Goal: Task Accomplishment & Management: Manage account settings

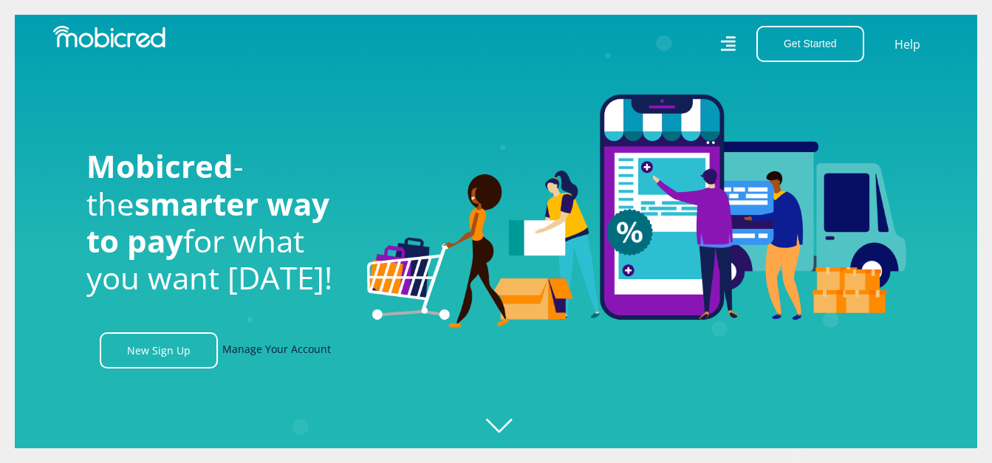
click at [298, 355] on link "Manage Your Account" at bounding box center [276, 350] width 109 height 36
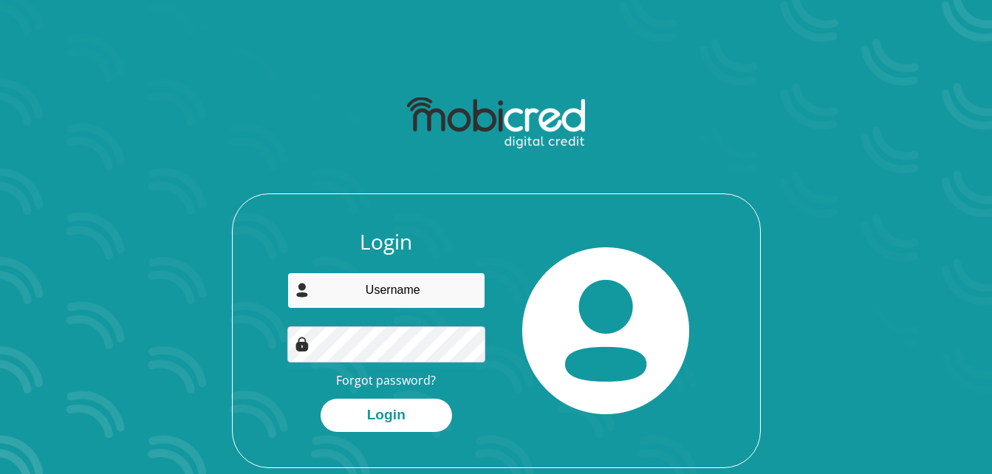
click at [444, 304] on input "email" at bounding box center [386, 291] width 198 height 36
click at [389, 377] on link "Forgot password?" at bounding box center [386, 380] width 100 height 16
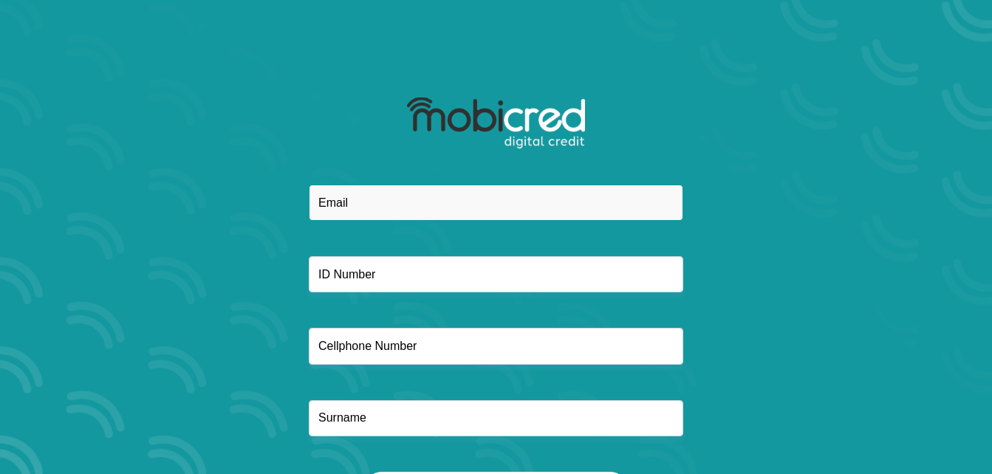
click at [426, 192] on input "email" at bounding box center [496, 203] width 375 height 36
type input "noxolonyembezi20@gmail.com"
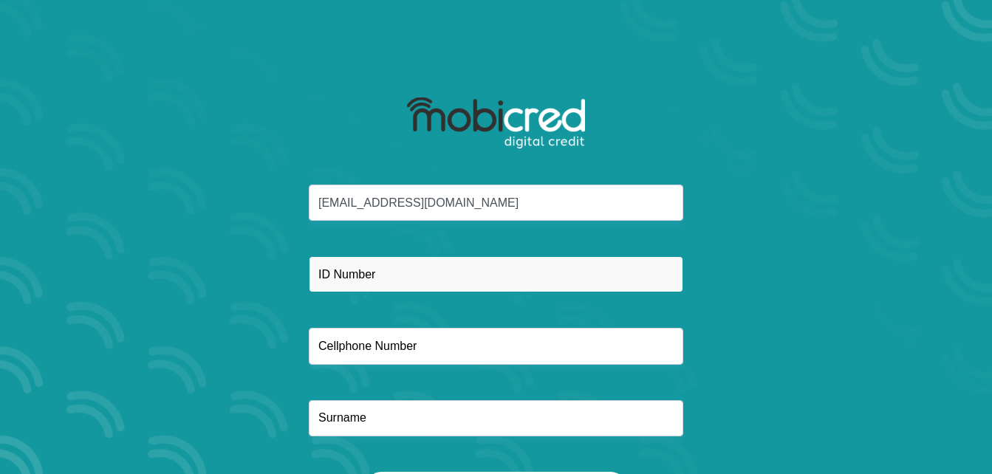
type input "0663963554"
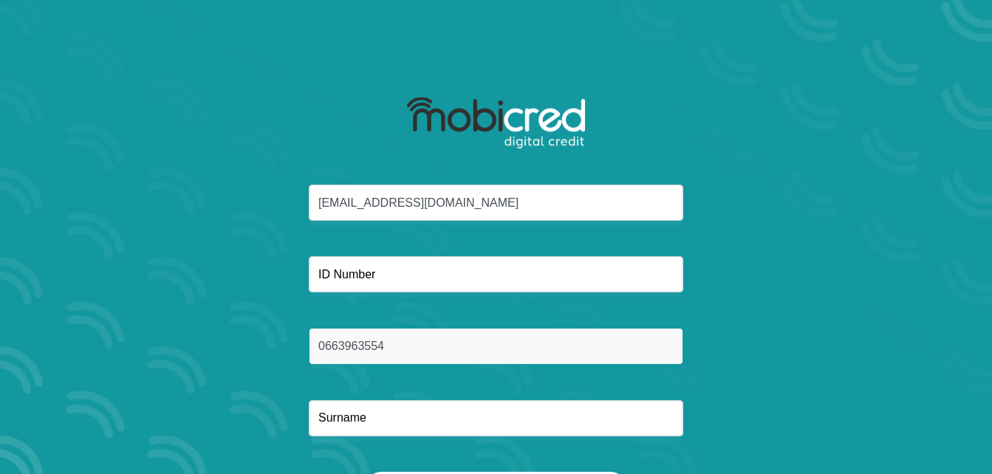
type input "Nyembezi"
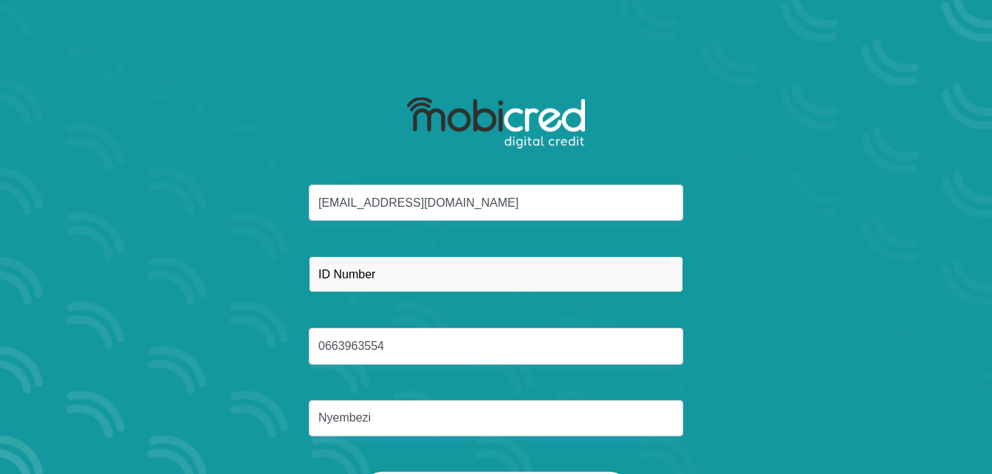
click at [435, 281] on input "text" at bounding box center [496, 274] width 375 height 36
type input "9908190667084"
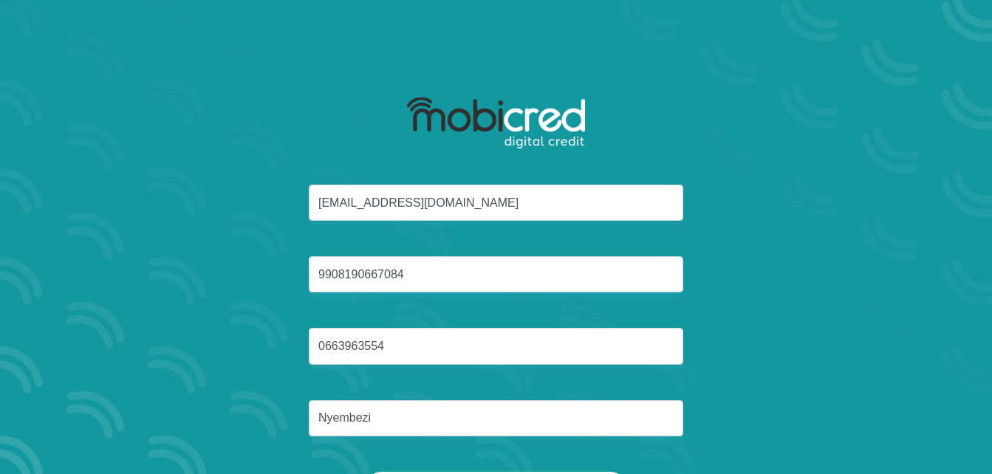
click at [726, 279] on div "noxolonyembezi20@gmail.com 9908190667084 0663963554 Nyembezi" at bounding box center [496, 328] width 793 height 287
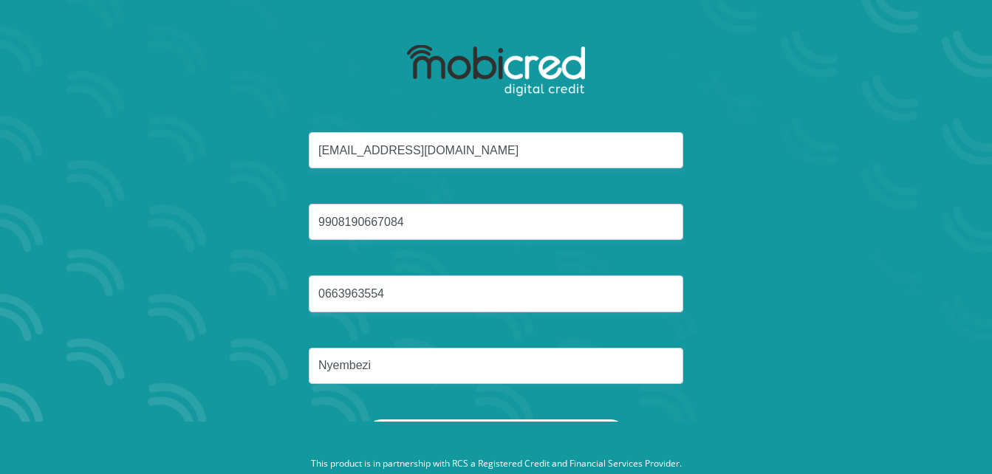
scroll to position [84, 0]
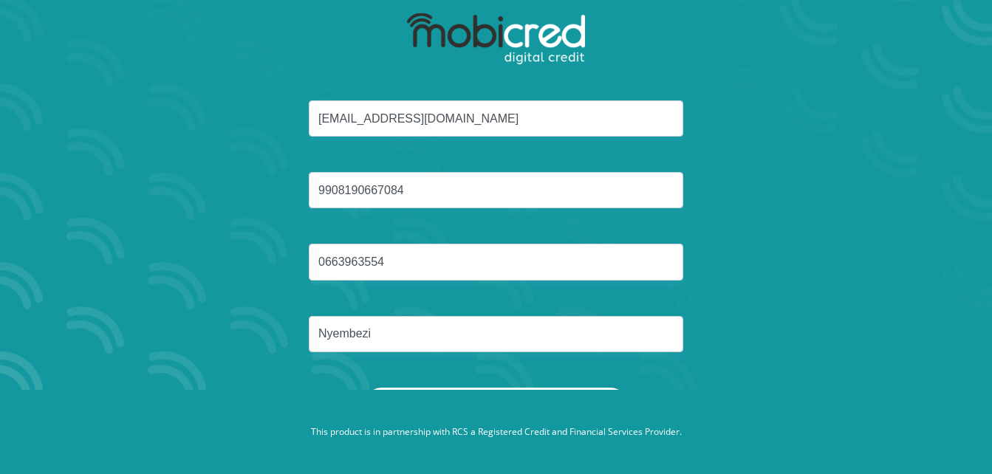
click at [567, 389] on button "Reset Password" at bounding box center [496, 404] width 262 height 33
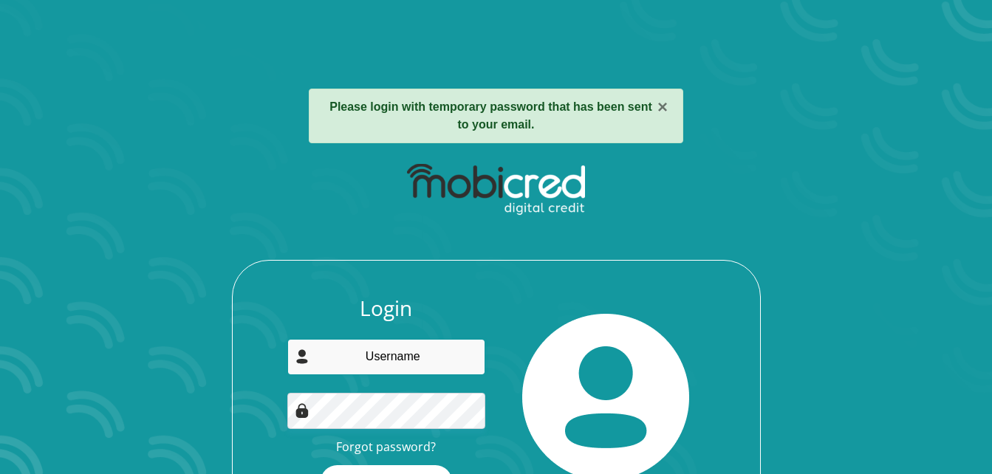
click at [421, 358] on input "email" at bounding box center [386, 357] width 198 height 36
type input "[EMAIL_ADDRESS][DOMAIN_NAME]"
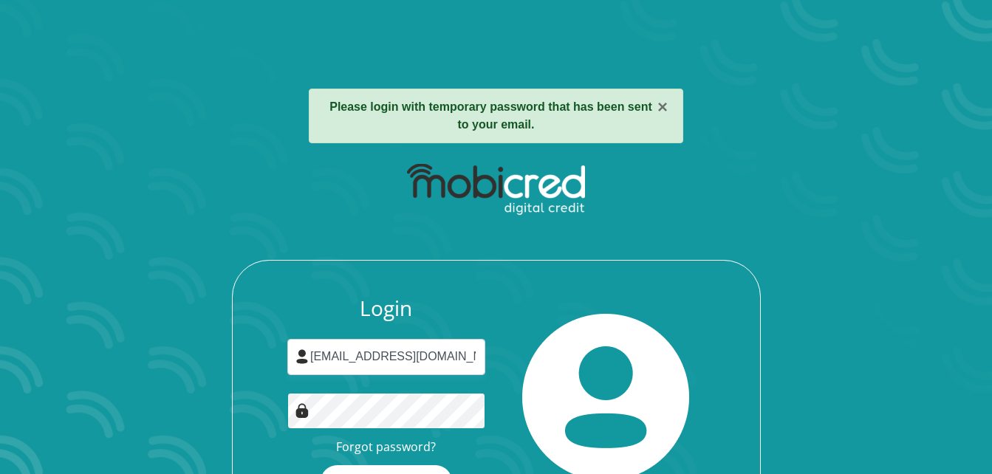
click at [321, 465] on button "Login" at bounding box center [386, 481] width 131 height 33
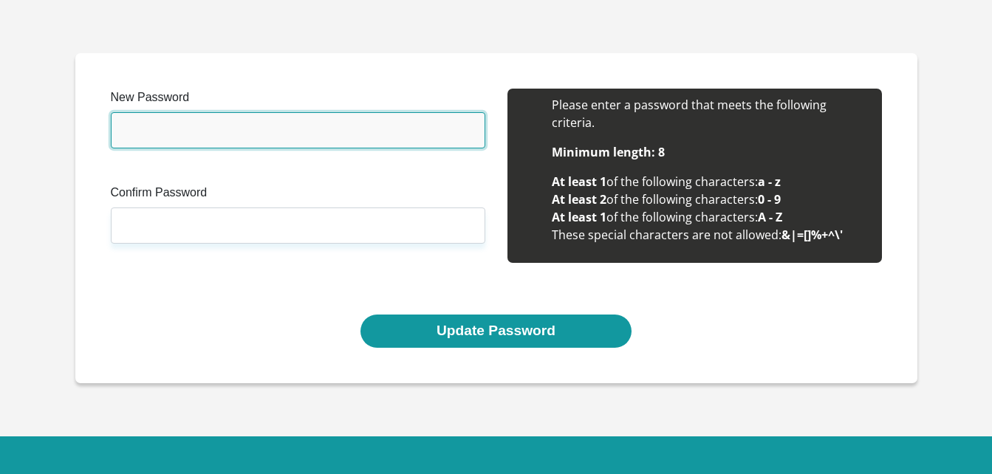
click at [280, 131] on input "New Password" at bounding box center [298, 130] width 375 height 36
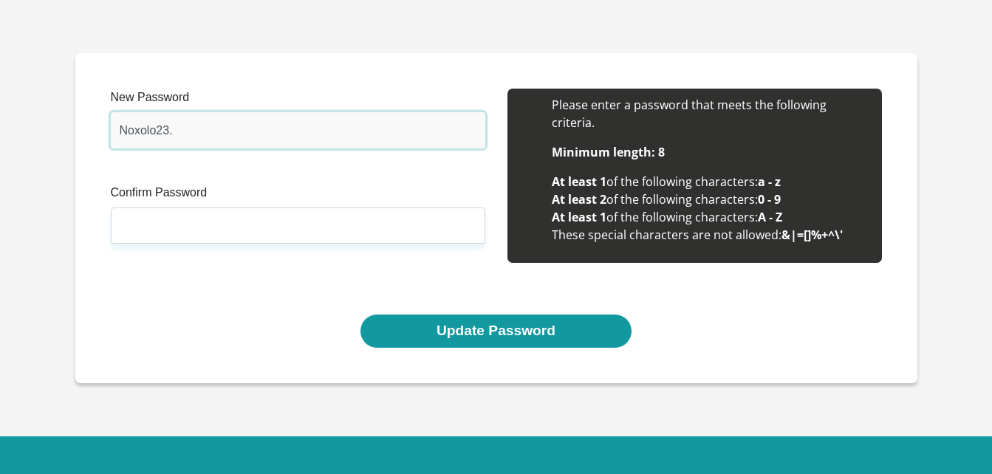
type input "Noxolo23."
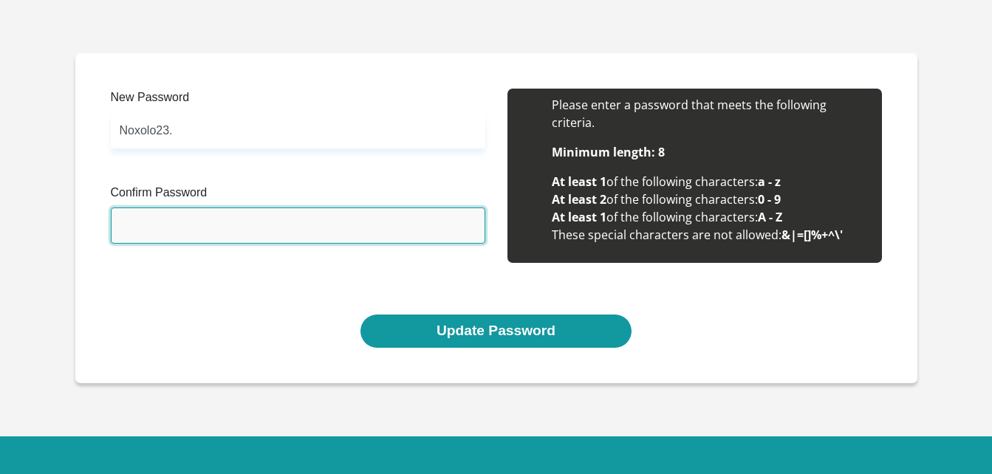
click at [208, 214] on input "Confirm Password" at bounding box center [298, 226] width 375 height 36
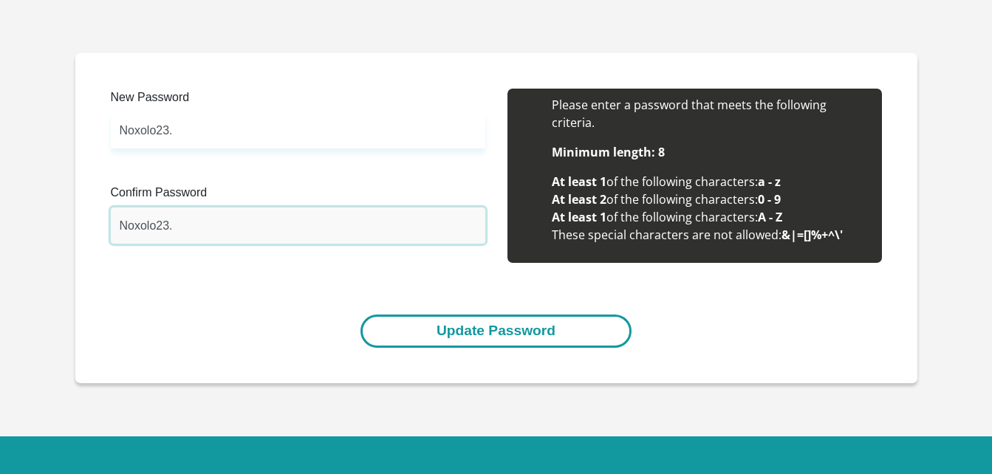
type input "Noxolo23."
click at [504, 323] on button "Update Password" at bounding box center [496, 331] width 271 height 33
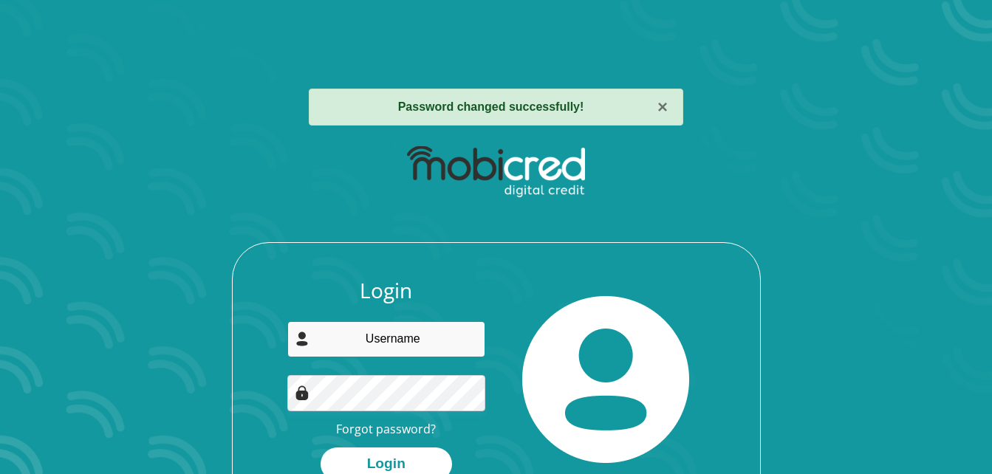
click at [407, 332] on input "email" at bounding box center [386, 339] width 198 height 36
type input "[EMAIL_ADDRESS][DOMAIN_NAME]"
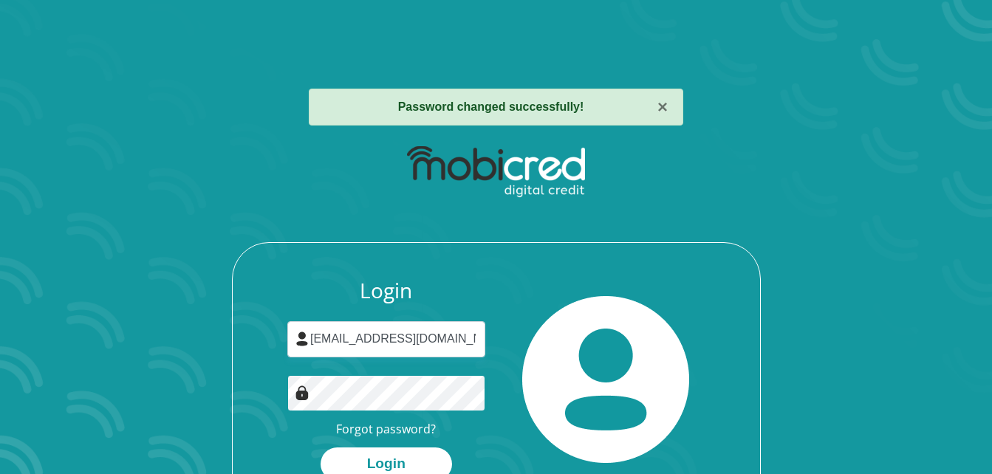
click at [321, 448] on button "Login" at bounding box center [386, 464] width 131 height 33
